Goal: Task Accomplishment & Management: Manage account settings

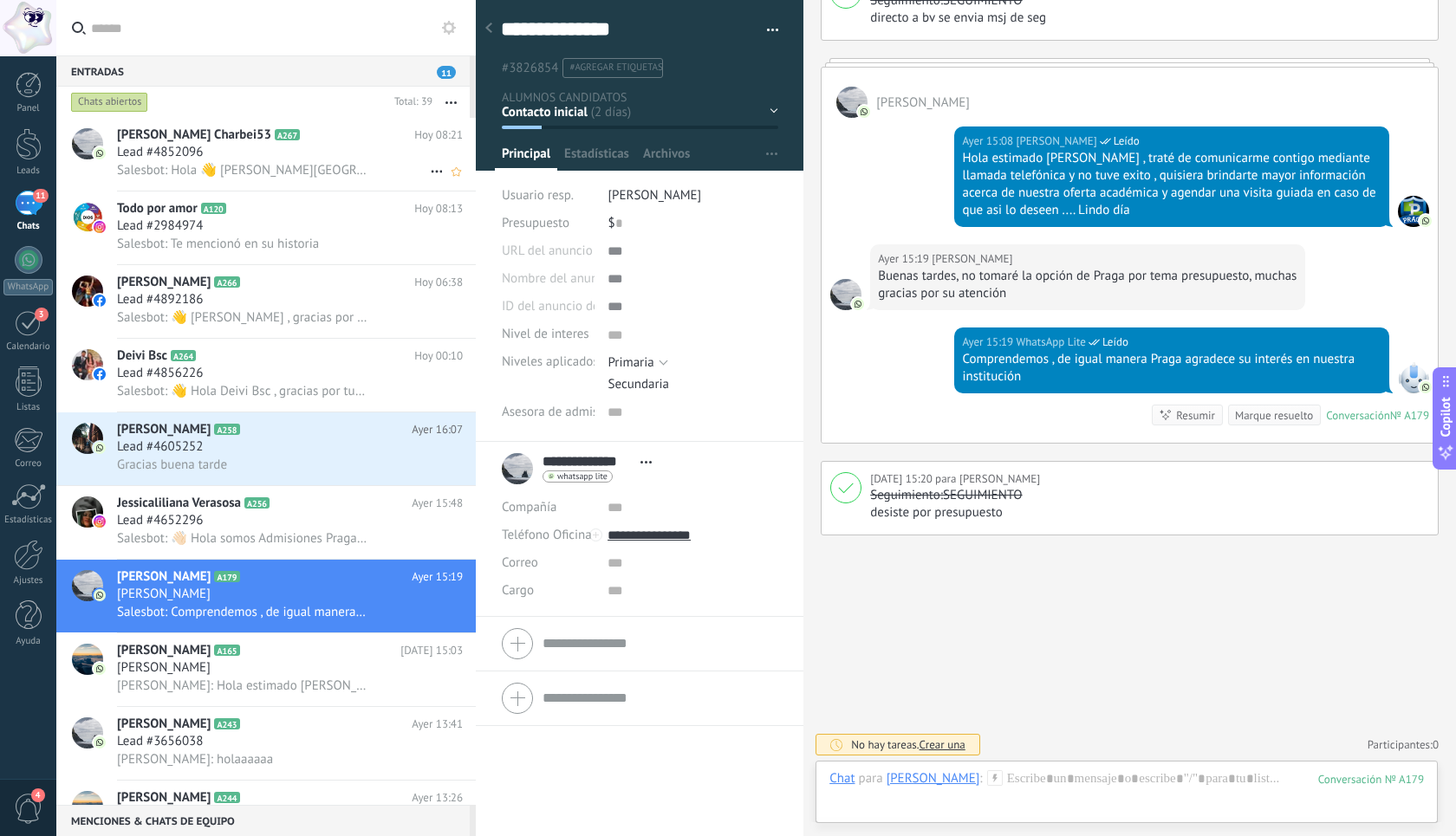
click at [280, 156] on div "Lead #4852096" at bounding box center [289, 153] width 346 height 18
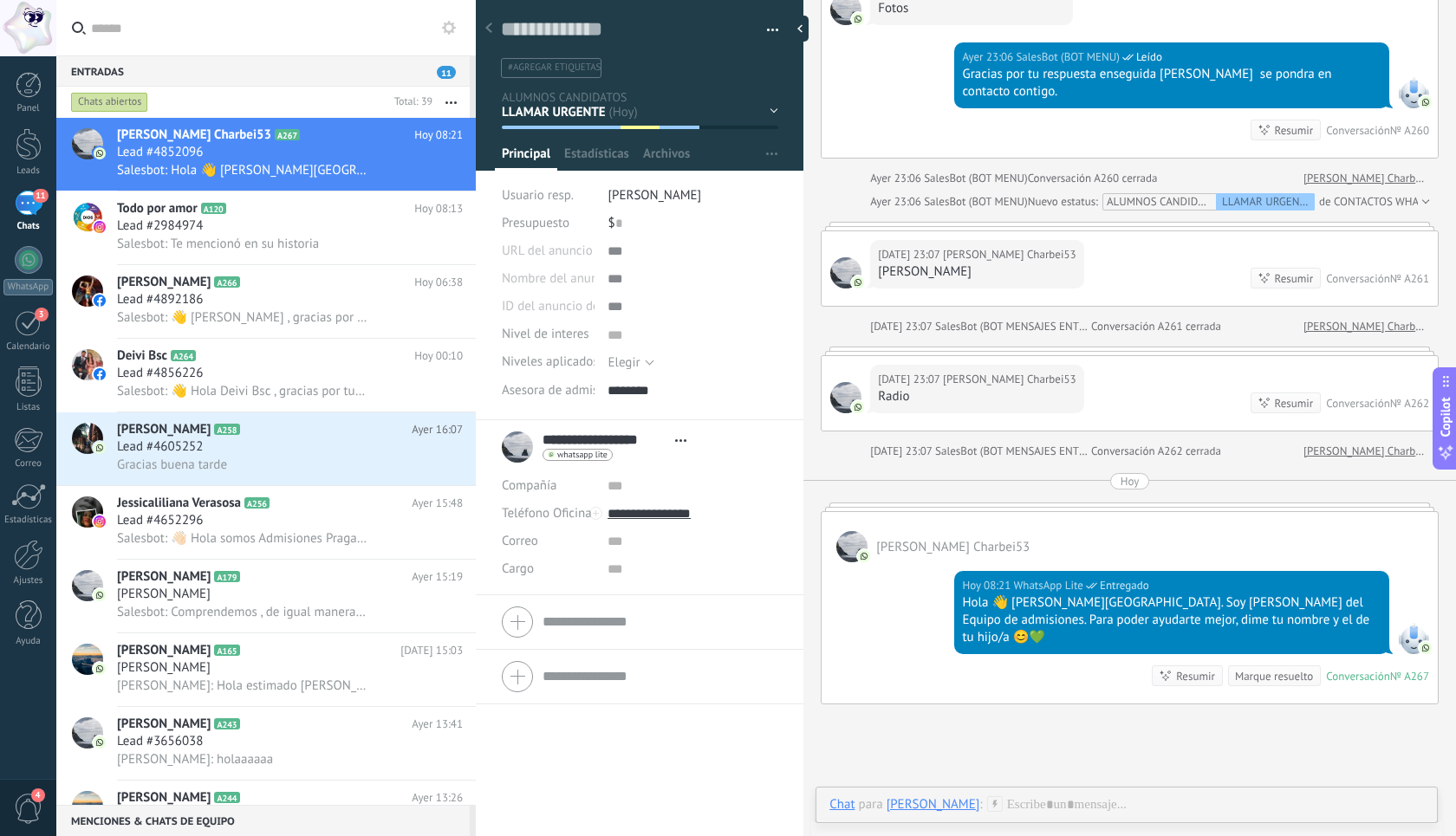
scroll to position [756, 0]
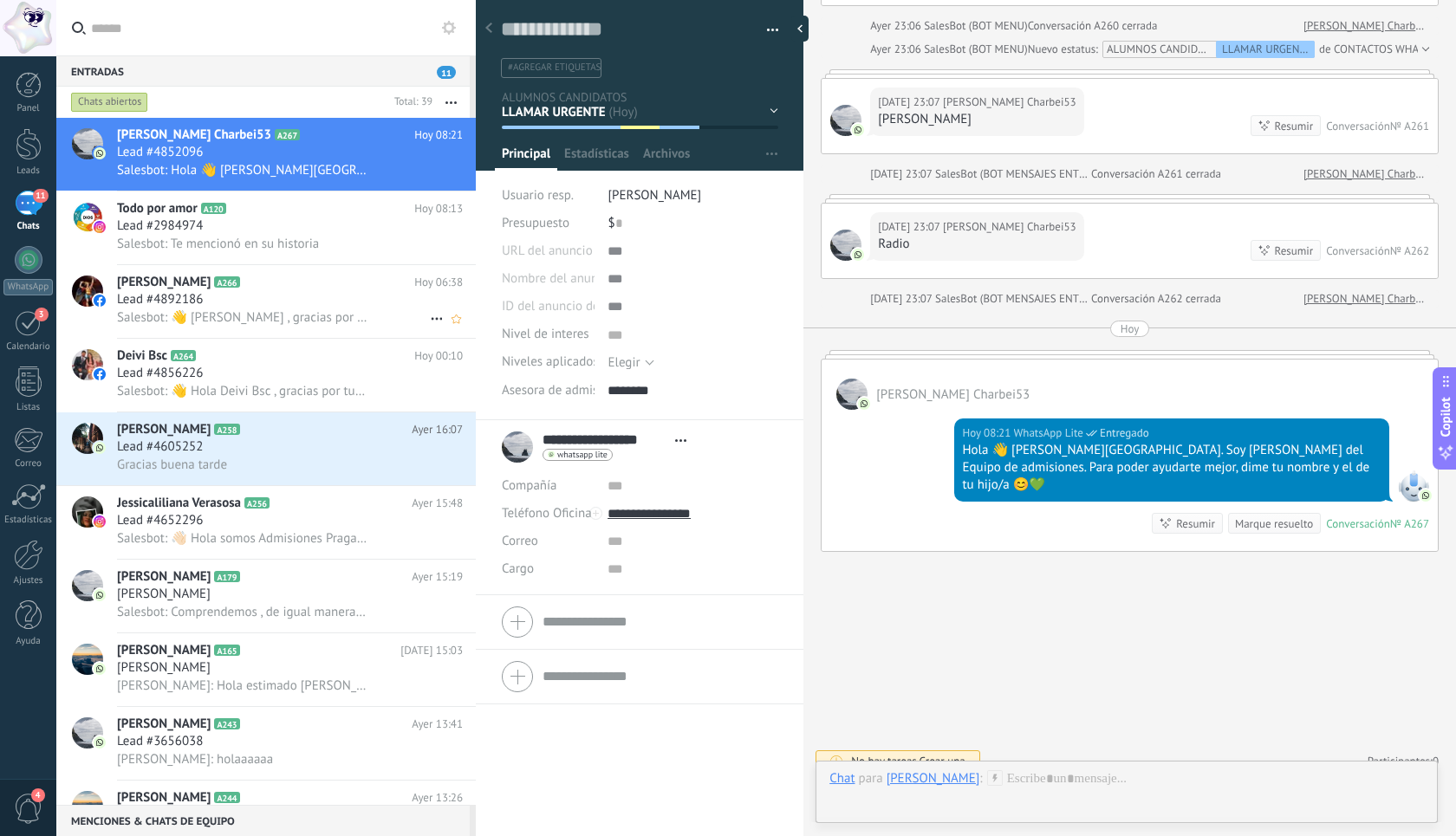
click at [271, 319] on span "Salesbot: 👋 [PERSON_NAME] , gracias por tu comentario, te atenderemos lo antes …" at bounding box center [241, 317] width 250 height 17
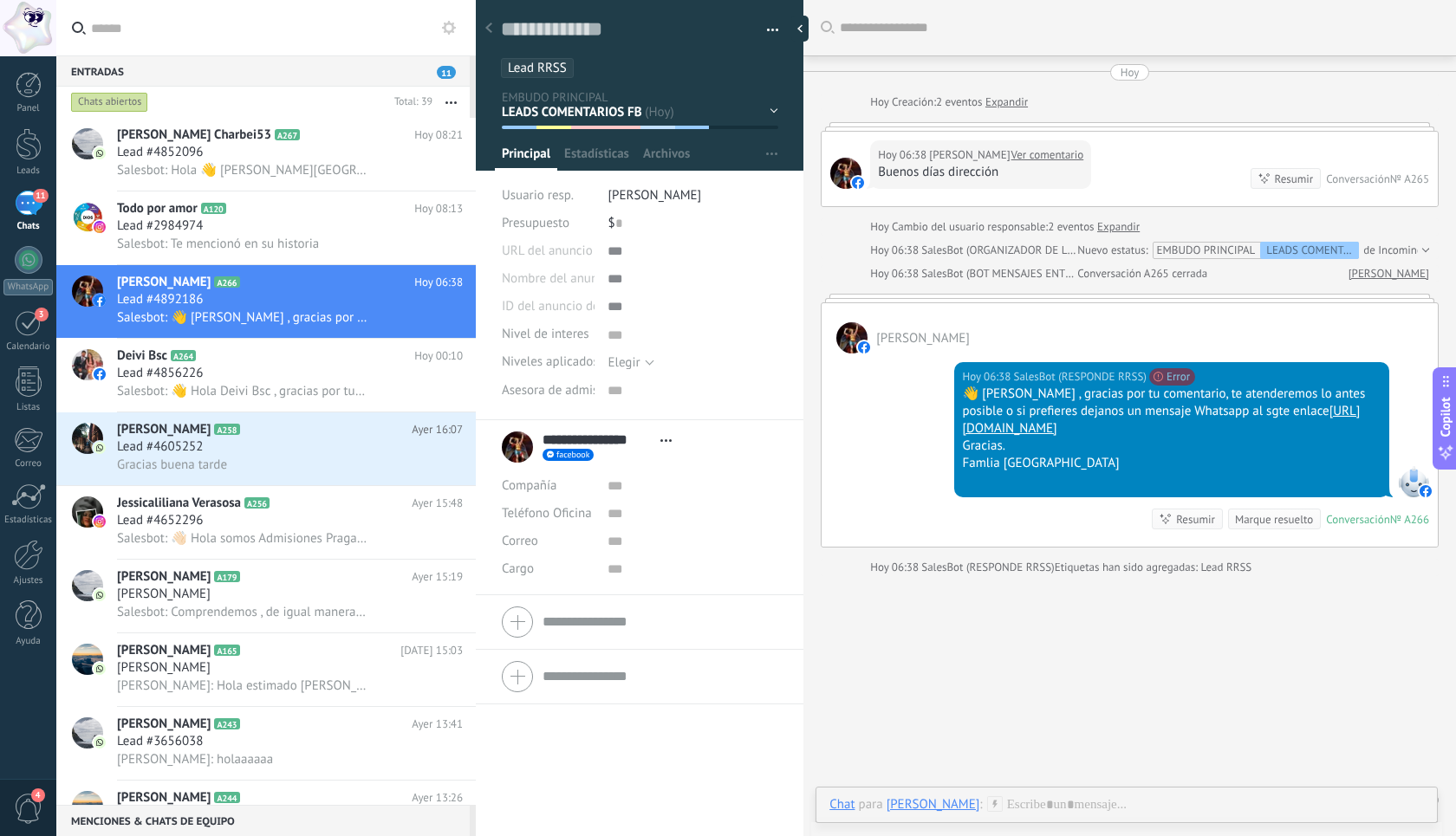
click at [1048, 158] on link "Ver comentario" at bounding box center [1048, 156] width 72 height 18
click at [1052, 156] on link "Ver comentario" at bounding box center [1048, 156] width 72 height 18
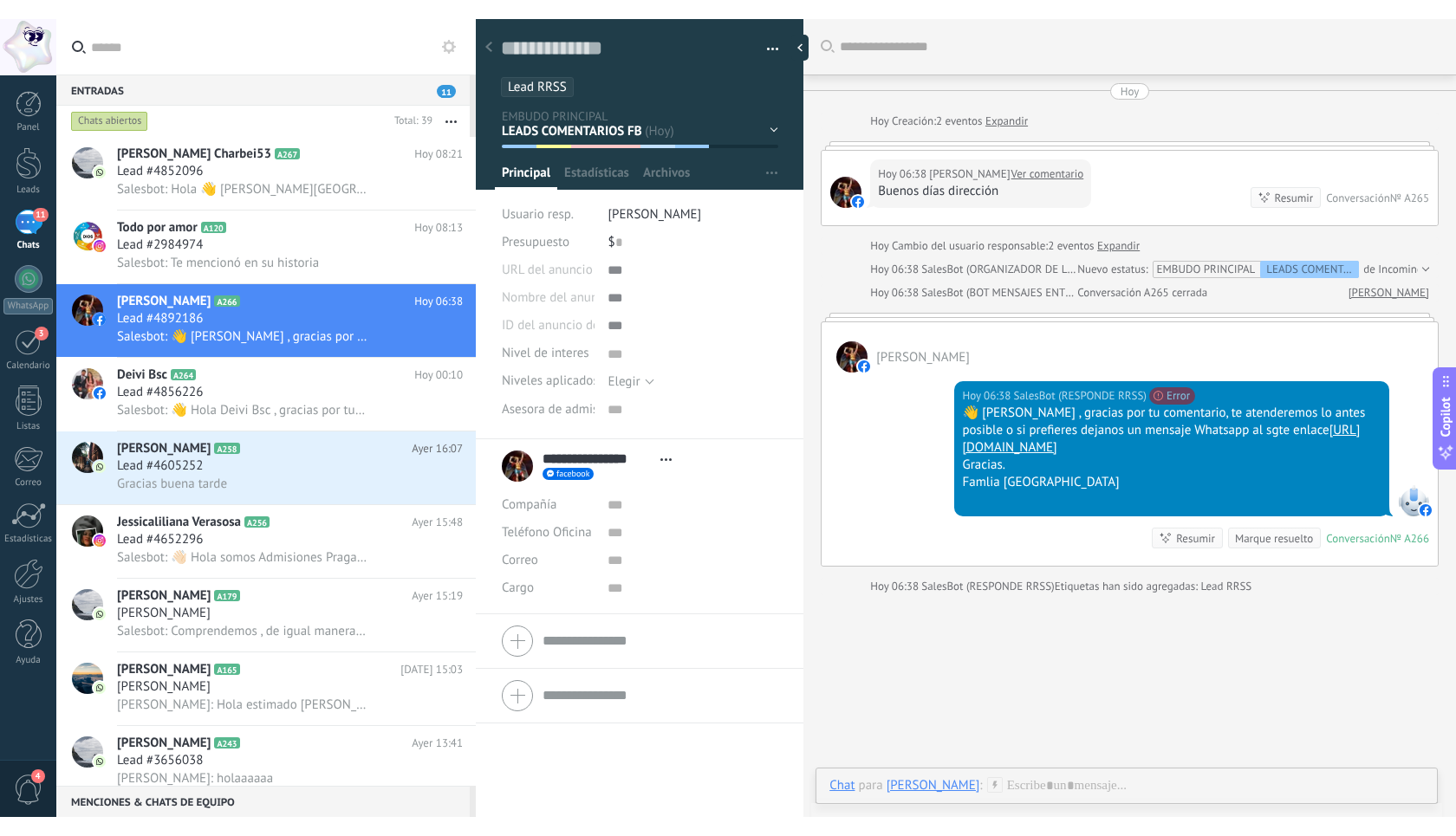
scroll to position [17, 0]
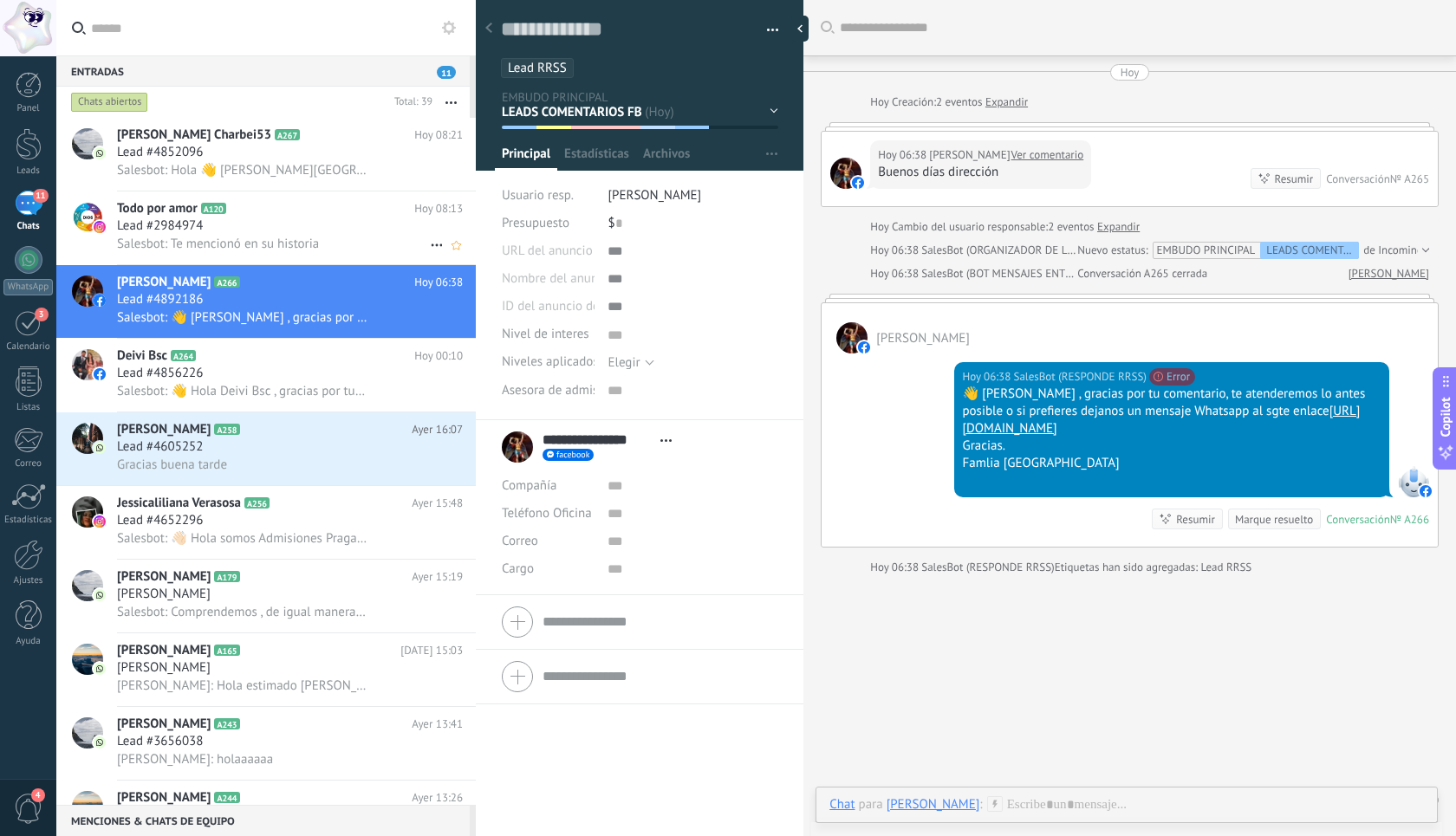
click at [231, 194] on div "Todo por amor A120 [DATE] 08:13 Lead #2984974 Salesbot: Te mencionó en su histo…" at bounding box center [296, 228] width 359 height 72
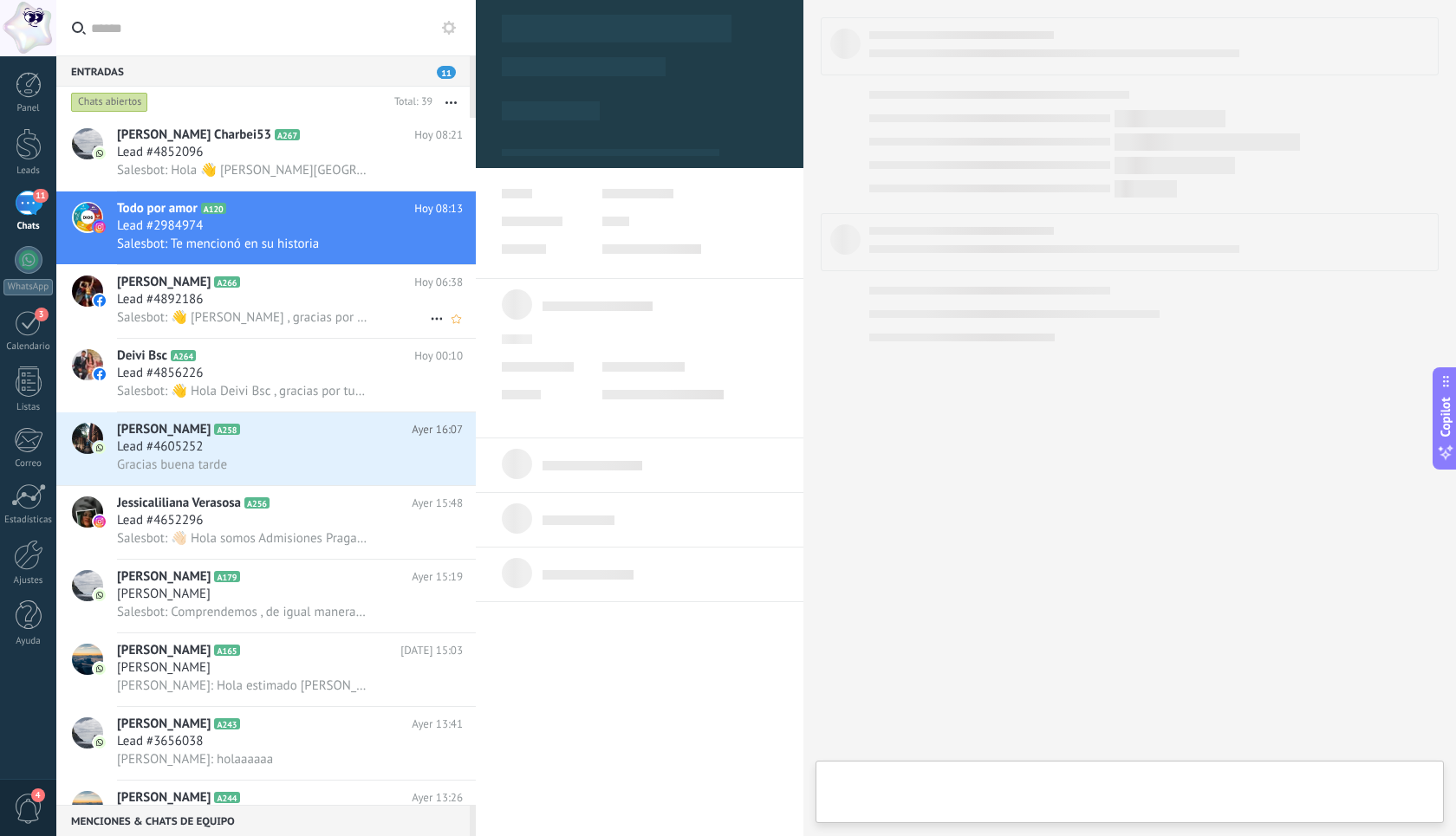
click at [266, 304] on div "Lead #4892186" at bounding box center [289, 300] width 346 height 18
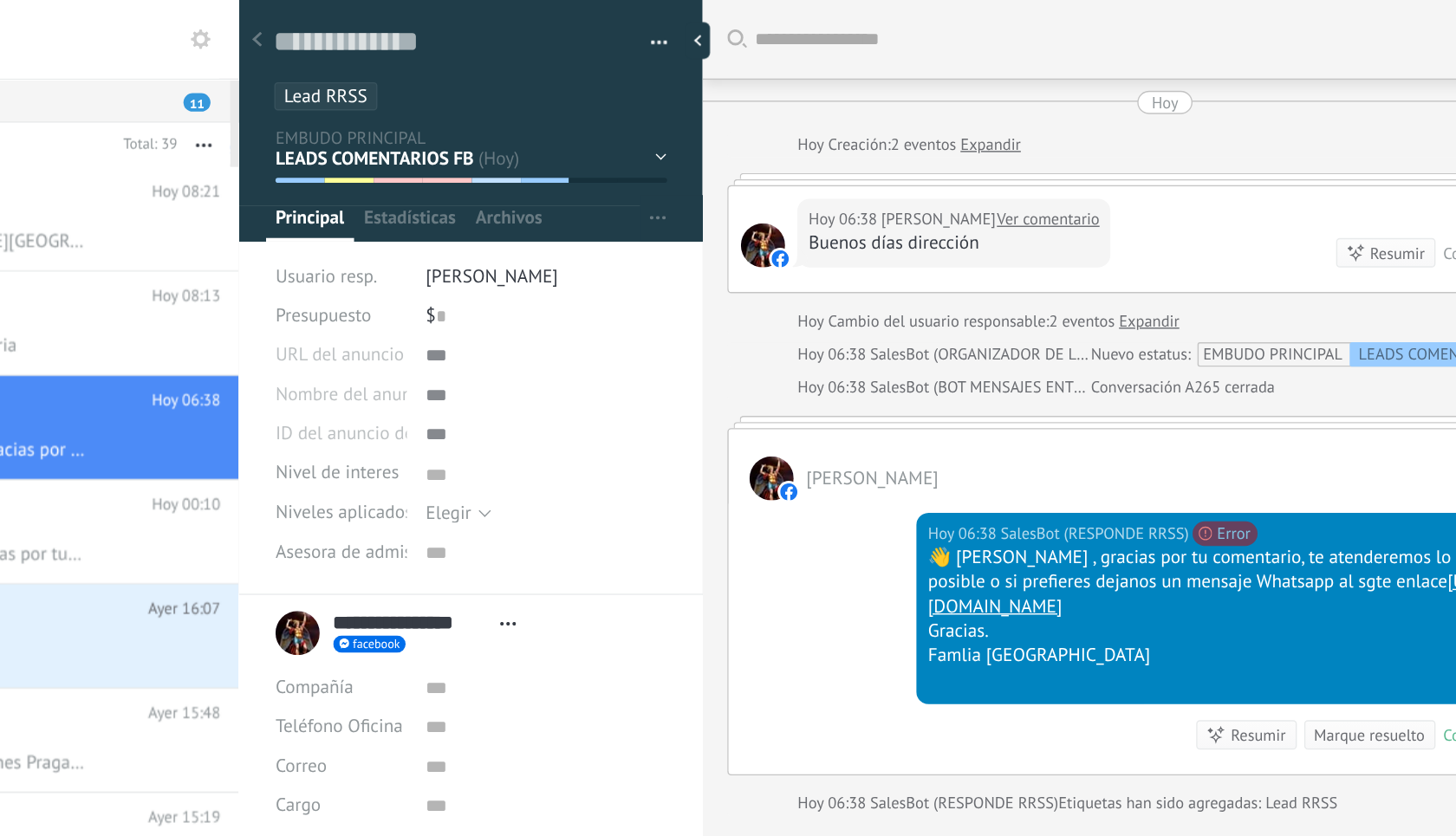
click at [1041, 156] on link "Ver comentario" at bounding box center [1048, 156] width 72 height 18
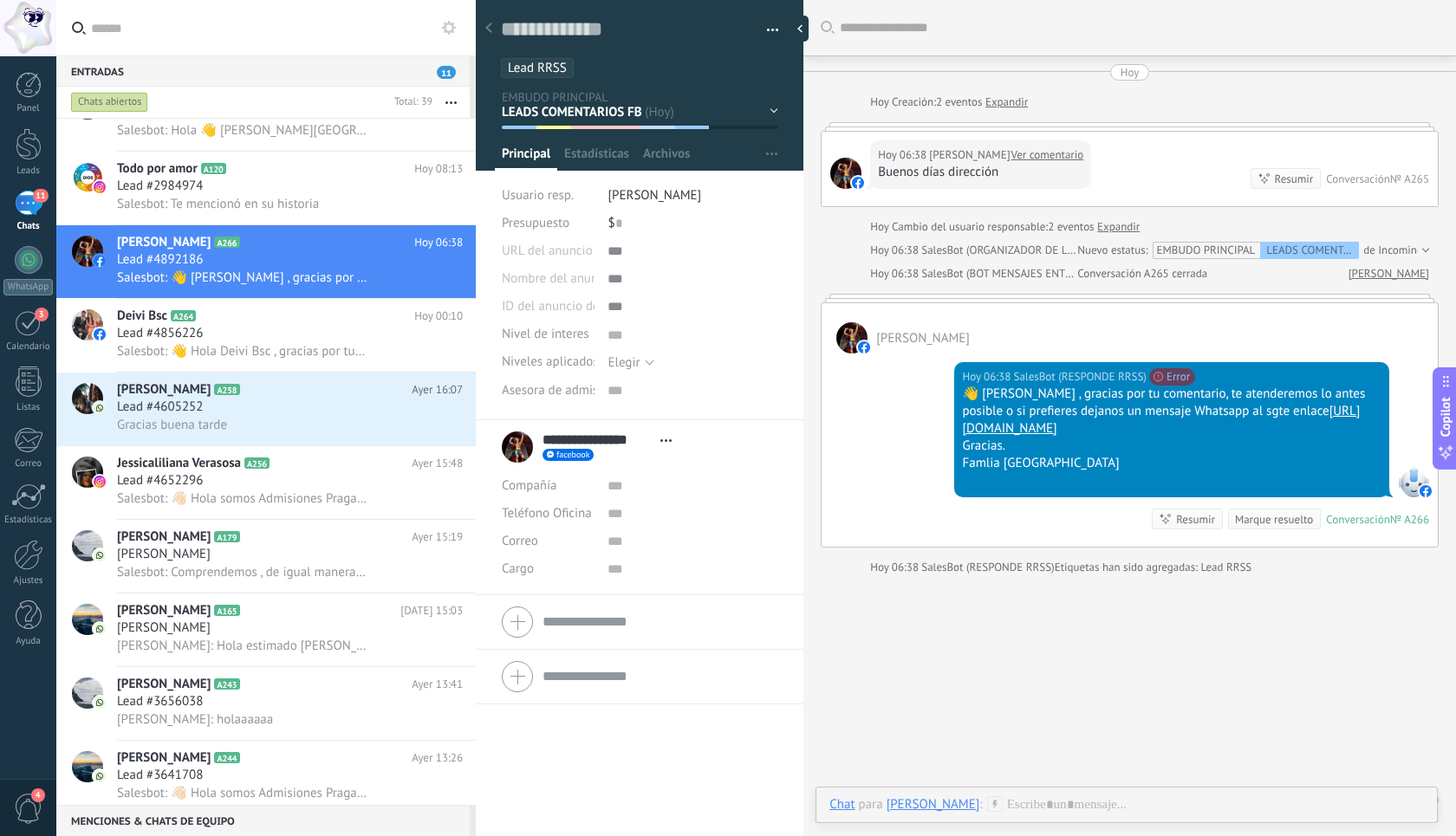
scroll to position [57, 0]
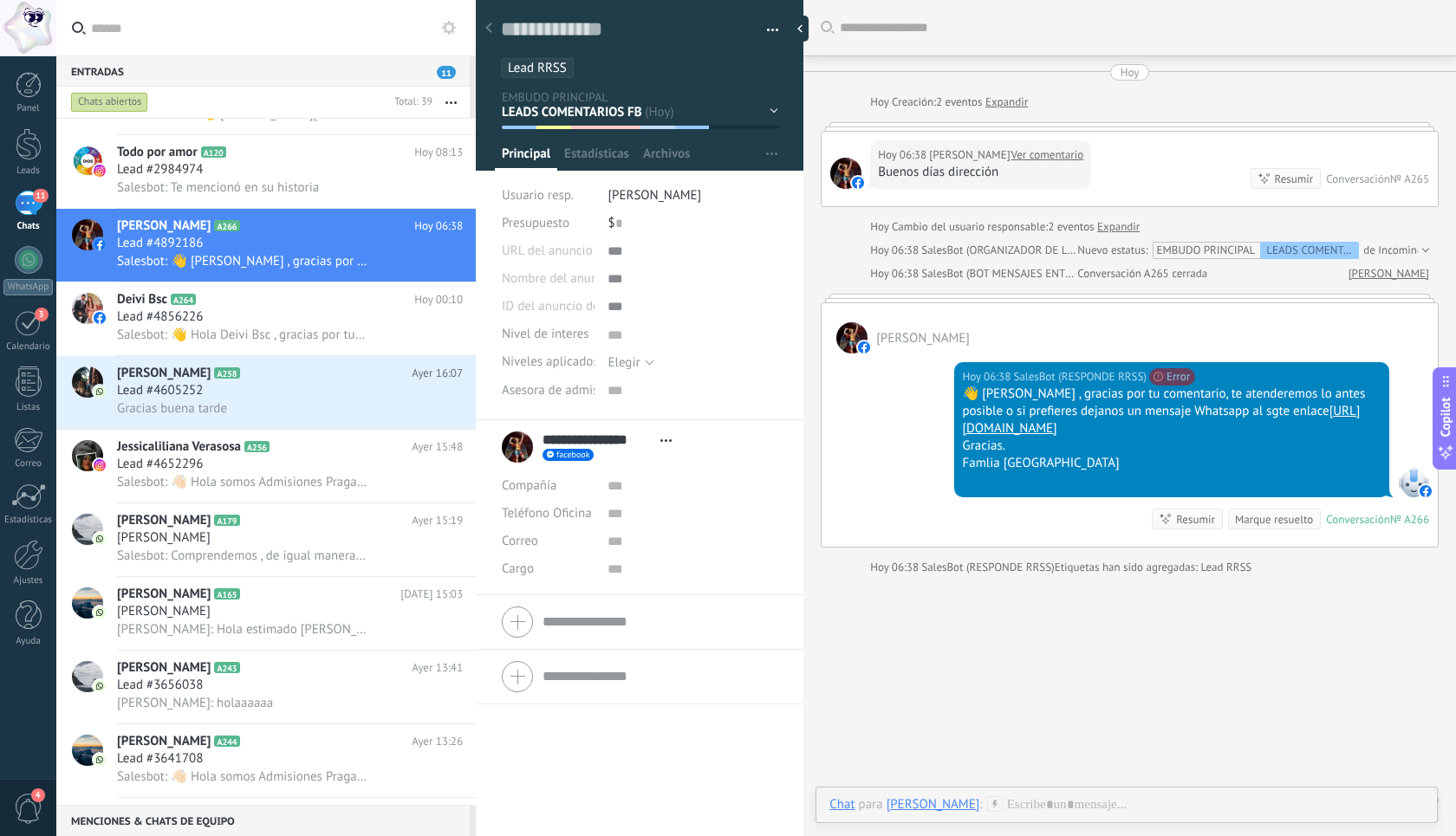
click at [640, 361] on div "Elegir" at bounding box center [623, 362] width 32 height 13
click at [676, 321] on textarea at bounding box center [692, 334] width 171 height 27
click at [592, 393] on span "Asesora de admisiones" at bounding box center [565, 390] width 126 height 13
click at [612, 393] on input "text" at bounding box center [692, 391] width 171 height 27
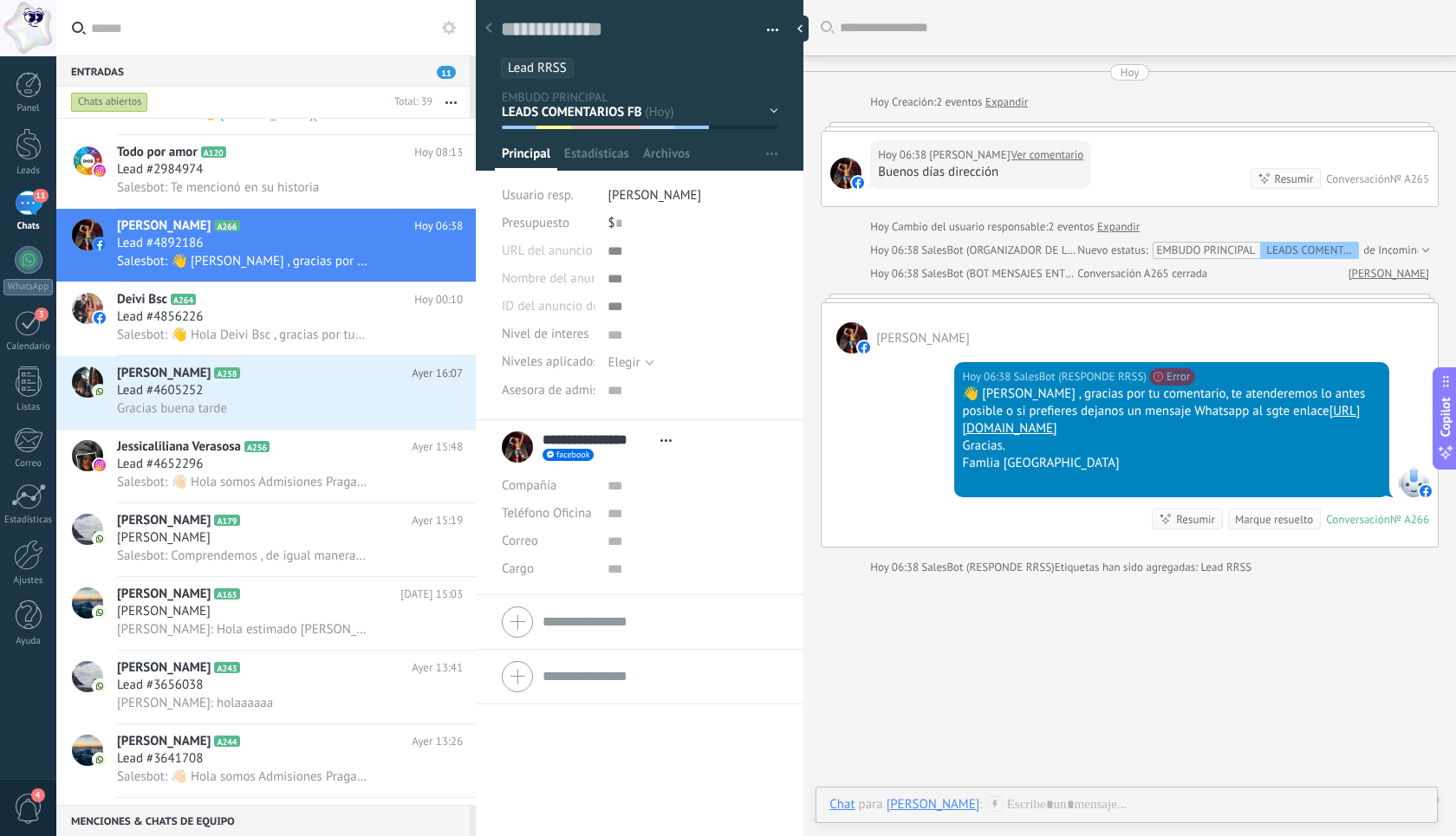
click at [736, 469] on div "**********" at bounding box center [640, 446] width 276 height 43
click at [335, 325] on div "Lead #4856226" at bounding box center [289, 317] width 346 height 18
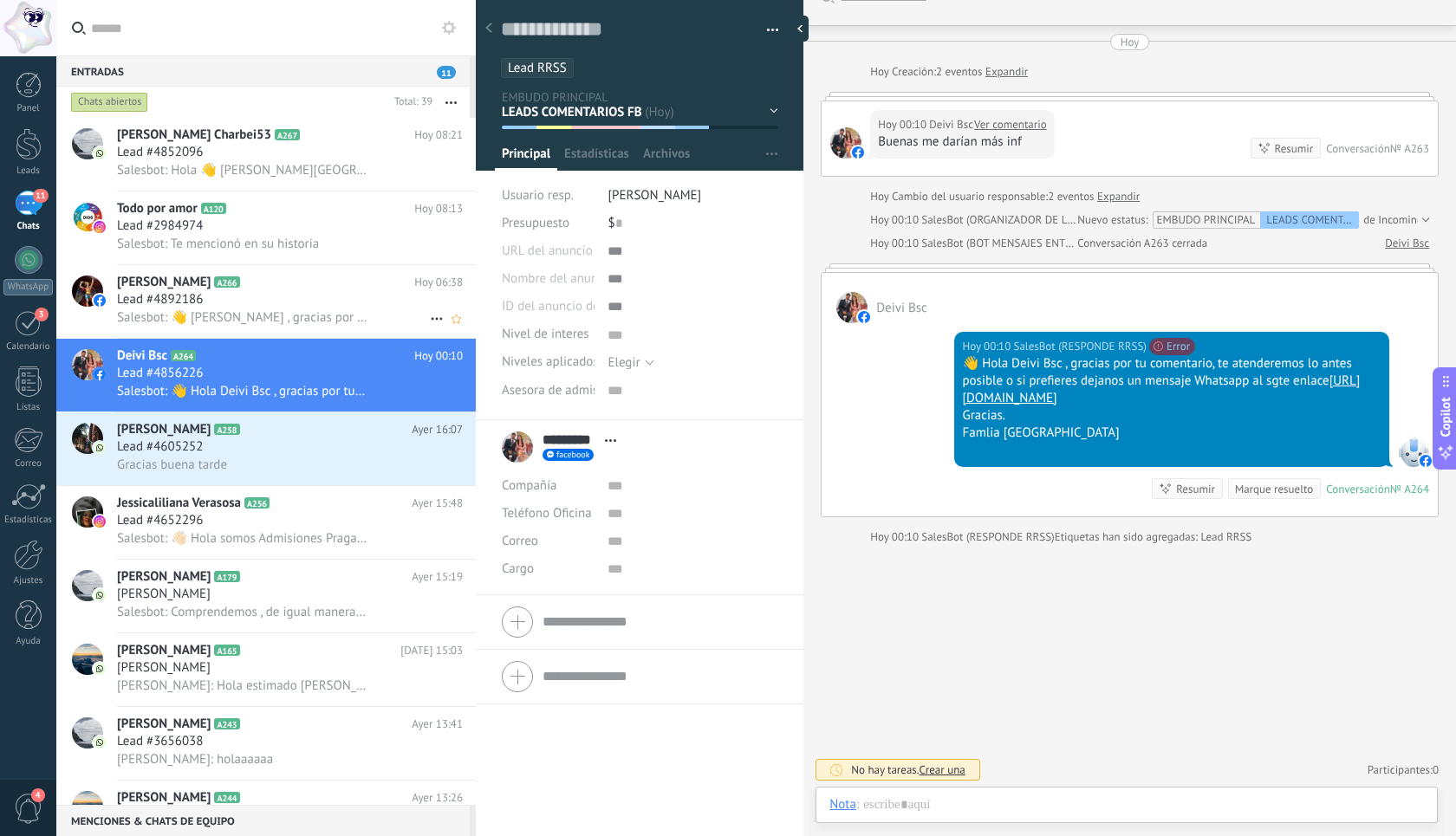
click at [163, 305] on span "Lead #4892186" at bounding box center [159, 300] width 86 height 18
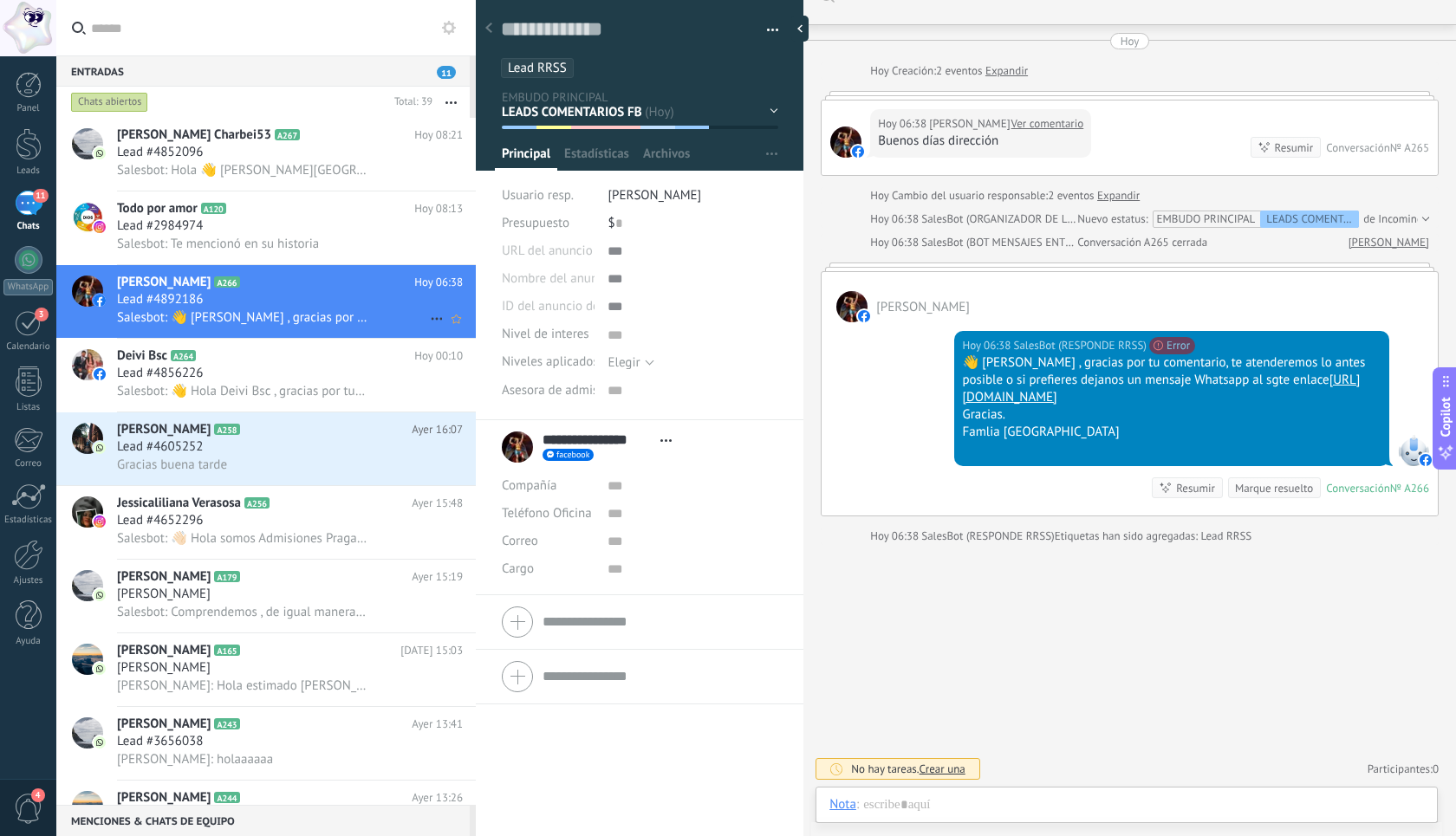
scroll to position [30, 0]
click at [1058, 123] on link "Ver comentario" at bounding box center [1048, 125] width 72 height 18
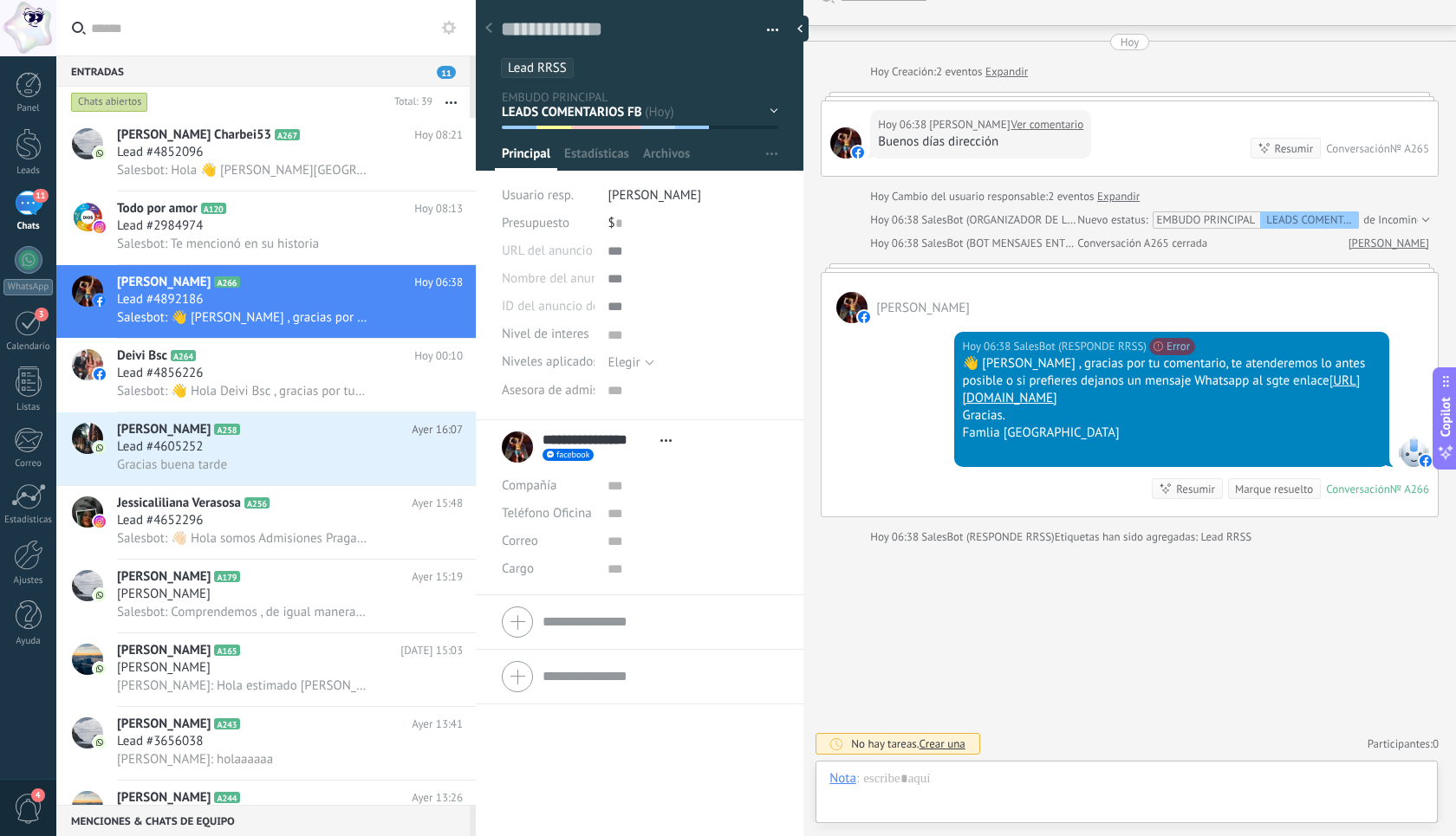
scroll to position [17, 0]
click at [348, 157] on div "Lead #4852096" at bounding box center [289, 153] width 346 height 18
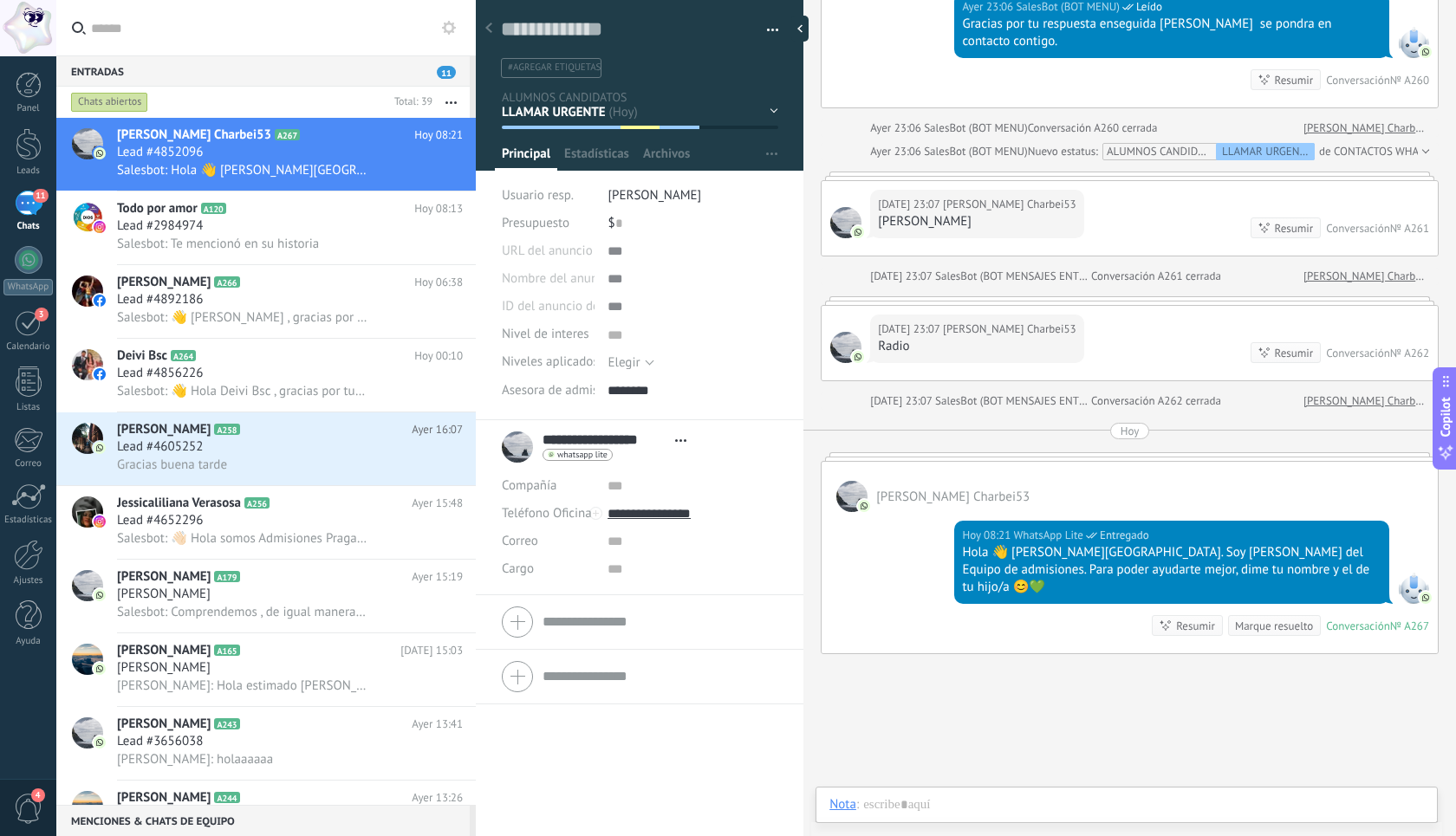
scroll to position [756, 0]
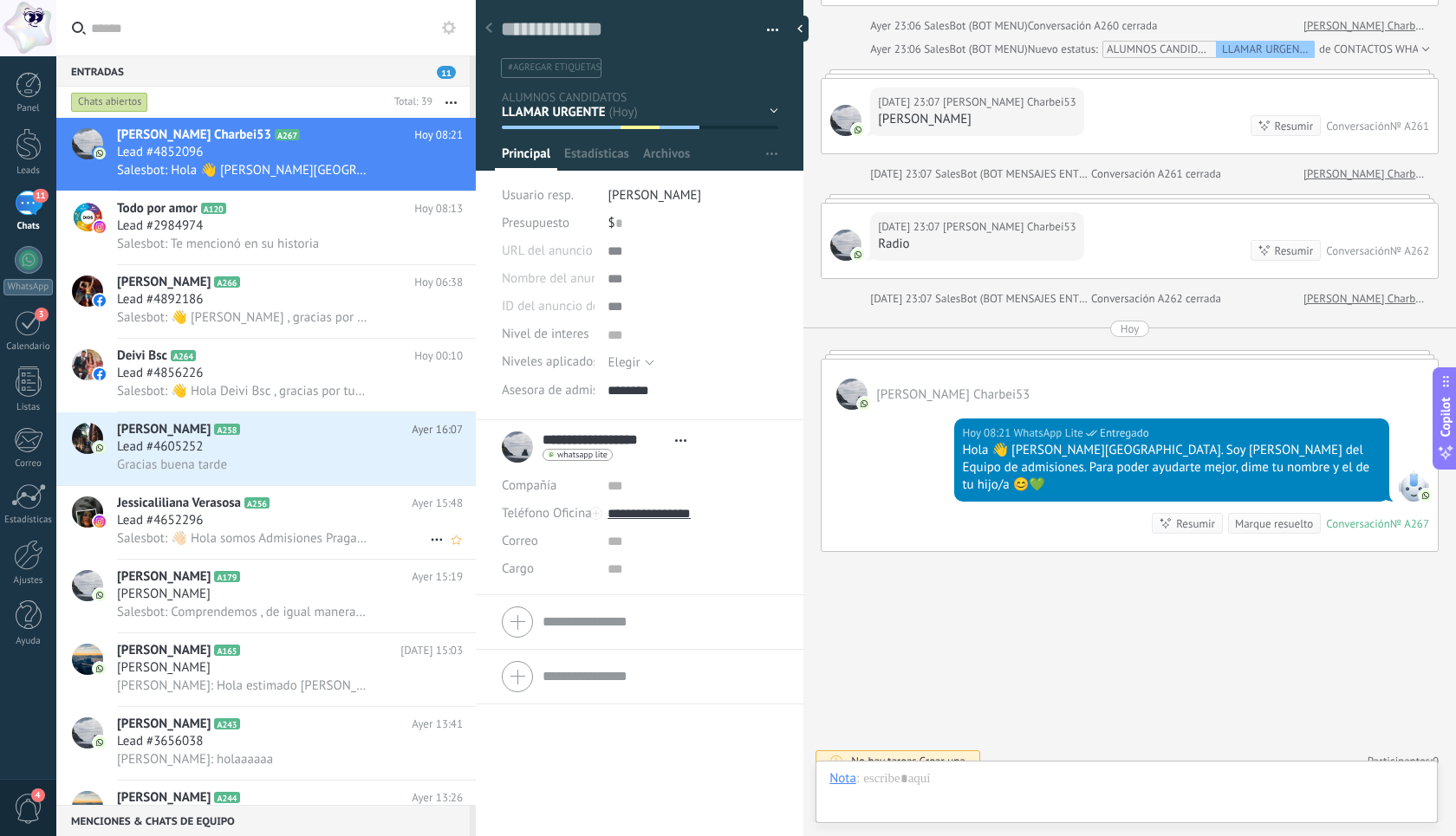
click at [248, 520] on div "Lead #4652296" at bounding box center [289, 521] width 346 height 18
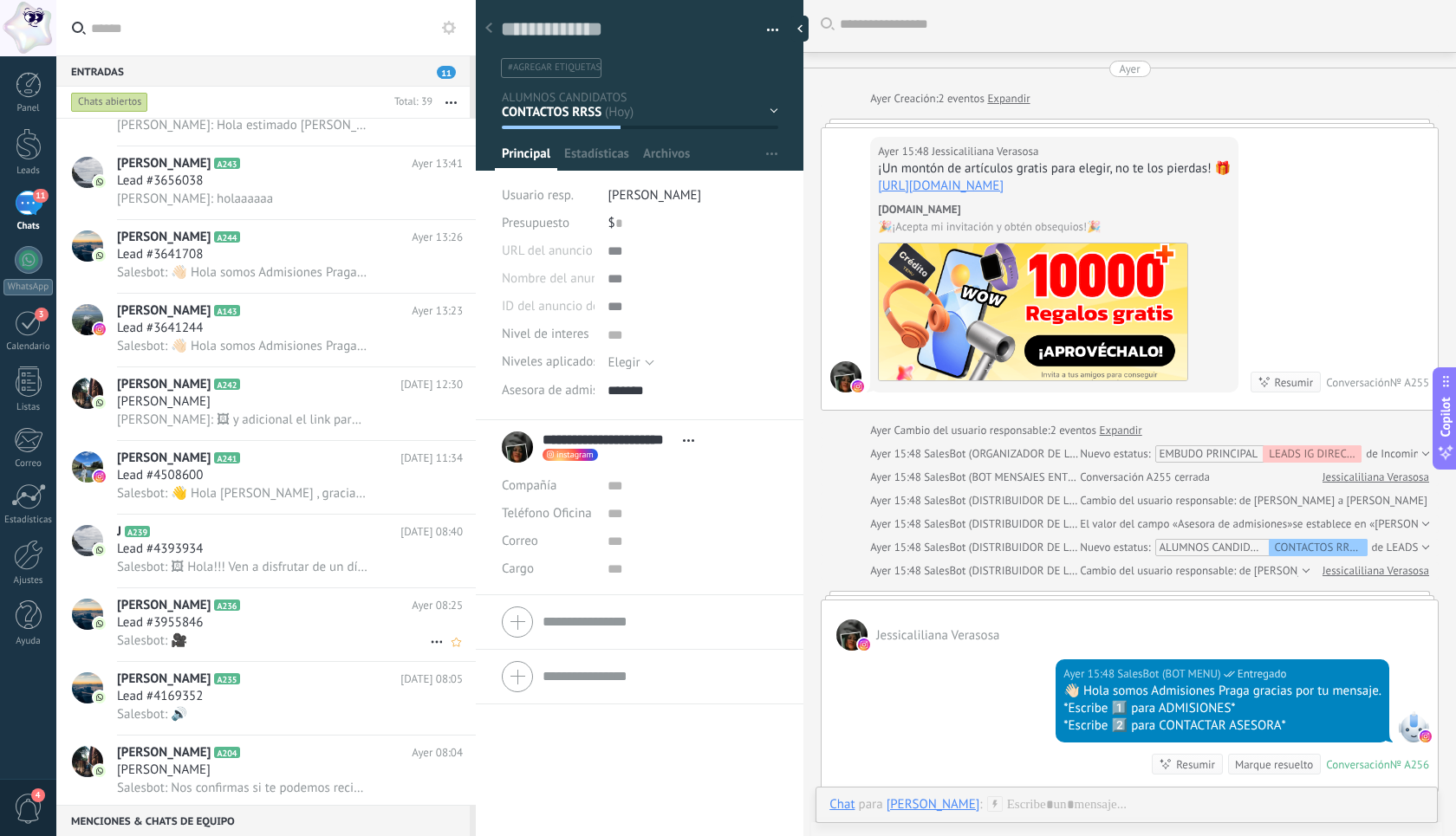
scroll to position [595, 0]
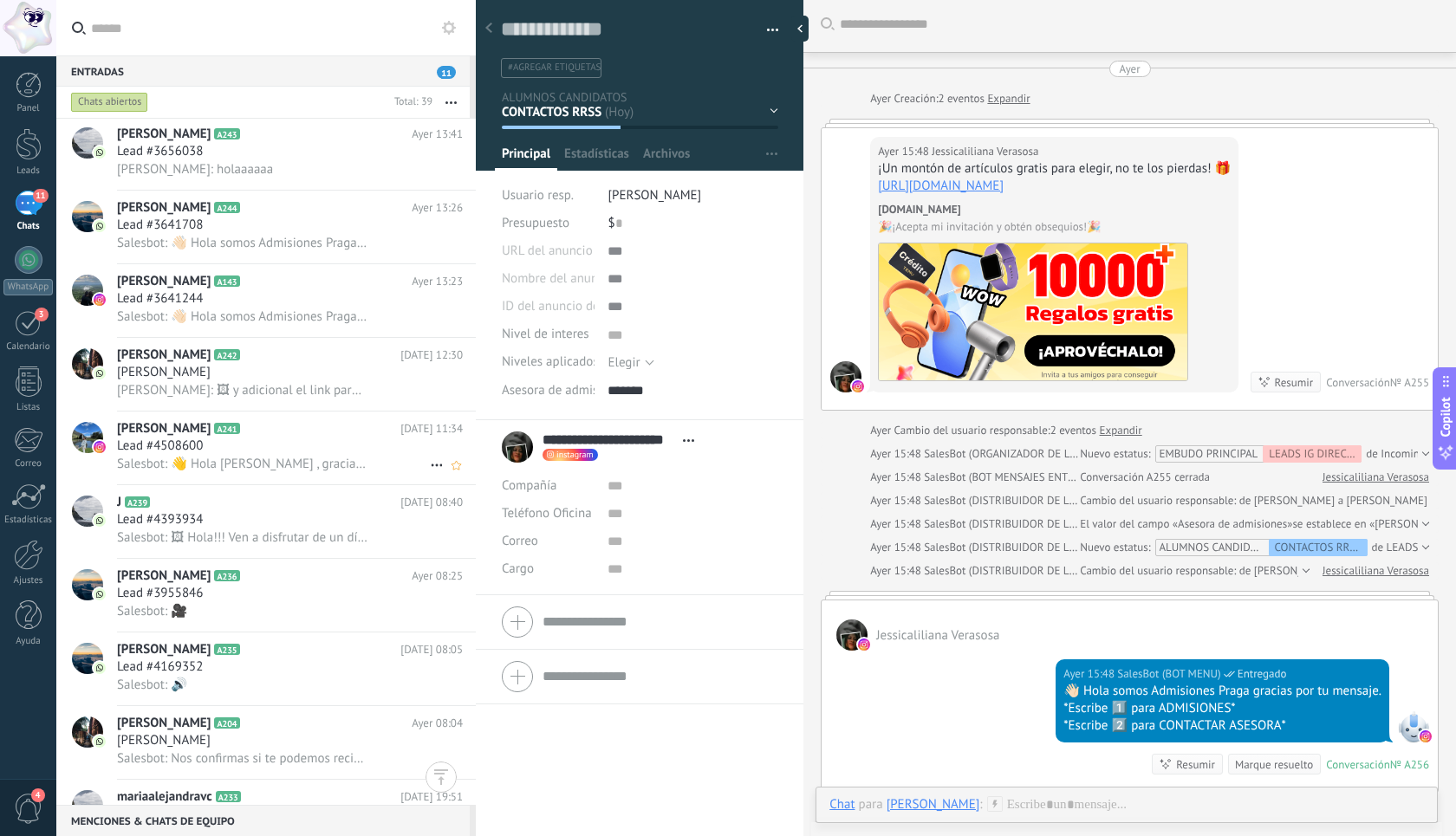
click at [141, 455] on span "Lead #4508600" at bounding box center [159, 446] width 86 height 18
